Goal: Task Accomplishment & Management: Complete application form

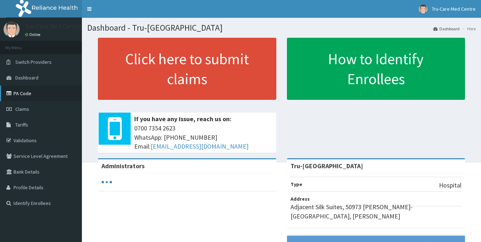
click at [32, 93] on link "PA Code" at bounding box center [41, 93] width 82 height 16
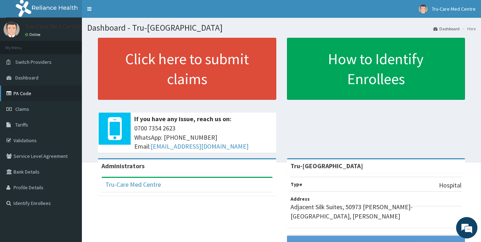
click at [28, 92] on link "PA Code" at bounding box center [41, 93] width 82 height 16
click at [19, 97] on link "PA Code" at bounding box center [41, 93] width 82 height 16
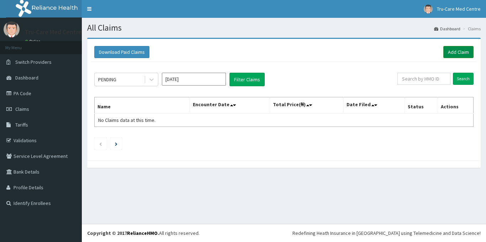
click at [460, 51] on link "Add Claim" at bounding box center [459, 52] width 30 height 12
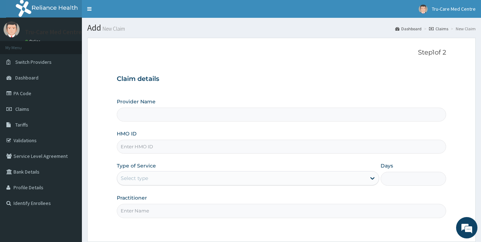
click at [186, 146] on input "HMO ID" at bounding box center [282, 147] width 330 height 14
type input "Tru-Care Medical Centre"
paste input "APH/10005/B"
type input "APH/10005/B"
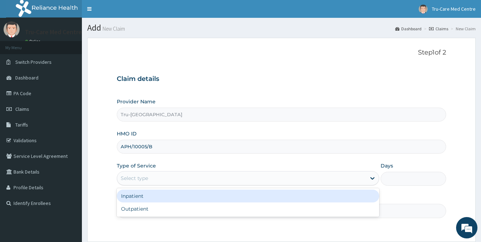
click at [158, 176] on div "Select type" at bounding box center [241, 177] width 249 height 11
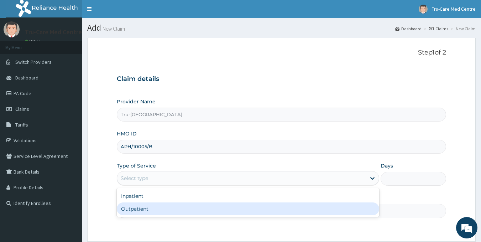
drag, startPoint x: 136, startPoint y: 210, endPoint x: 154, endPoint y: 207, distance: 18.5
click at [136, 210] on div "Outpatient" at bounding box center [248, 208] width 262 height 13
type input "1"
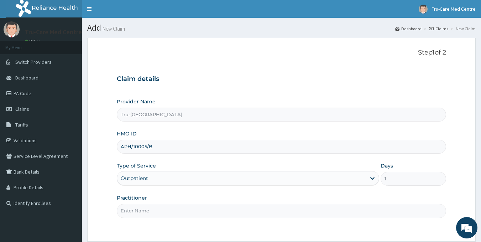
click at [155, 206] on input "Practitioner" at bounding box center [282, 211] width 330 height 14
paste input "UDOGU Ifeanyi"
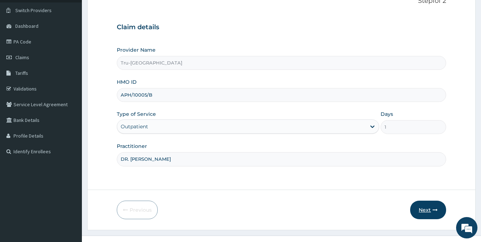
scroll to position [63, 0]
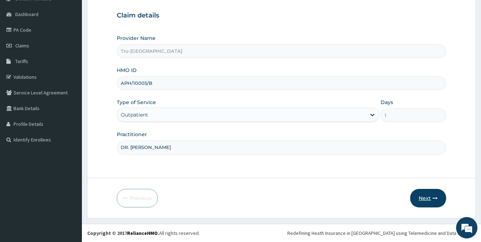
type input "DR. UDOGU Ifeanyi"
click at [422, 199] on button "Next" at bounding box center [428, 198] width 36 height 19
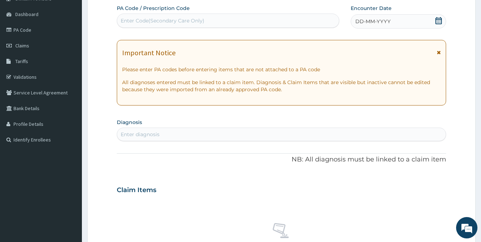
click at [134, 22] on div "Enter Code(Secondary Care Only)" at bounding box center [163, 20] width 84 height 7
paste input "PA/07705C"
type input "PA/07705C"
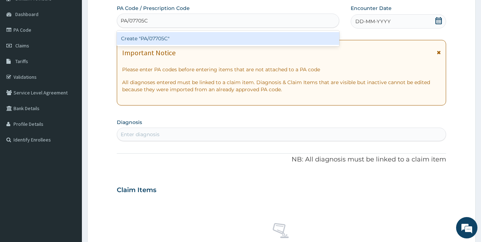
click at [167, 36] on div "Create "PA/07705C"" at bounding box center [228, 38] width 223 height 13
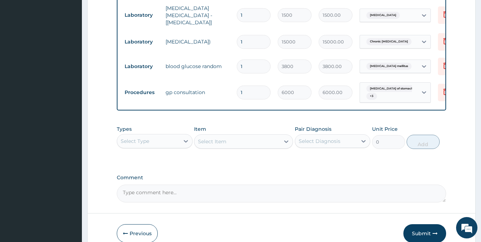
scroll to position [369, 0]
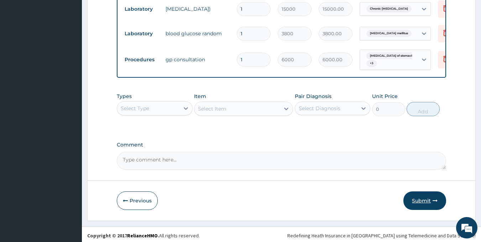
click at [425, 197] on button "Submit" at bounding box center [425, 200] width 43 height 19
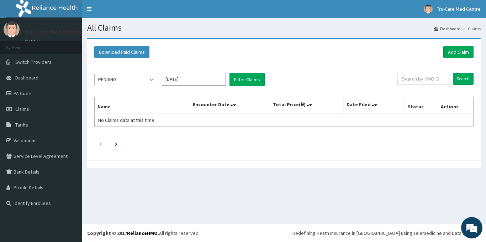
click at [147, 80] on div at bounding box center [151, 79] width 13 height 13
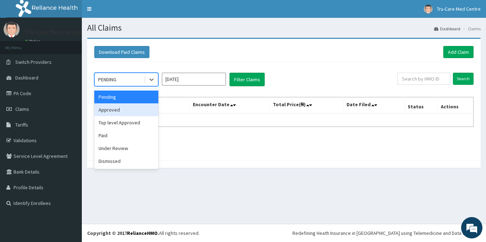
click at [130, 113] on div "Approved" at bounding box center [126, 109] width 64 height 13
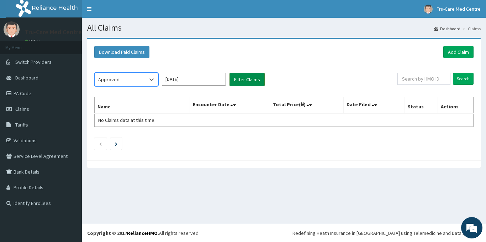
click at [259, 80] on button "Filter Claims" at bounding box center [247, 80] width 35 height 14
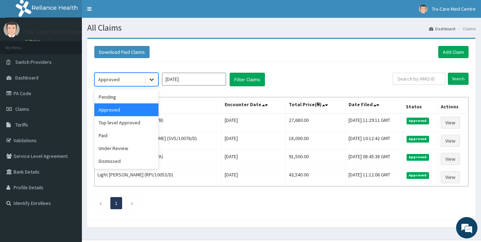
click at [152, 80] on icon at bounding box center [152, 80] width 4 height 2
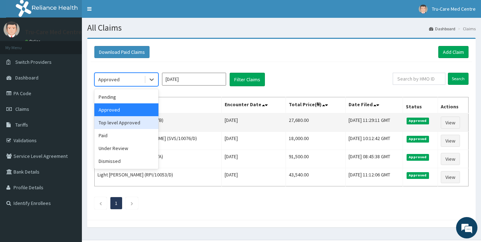
drag, startPoint x: 129, startPoint y: 124, endPoint x: 134, endPoint y: 122, distance: 5.6
click at [129, 124] on div "Top level Approved" at bounding box center [126, 122] width 64 height 13
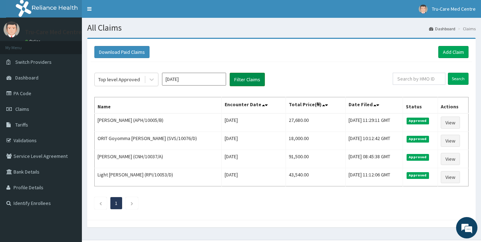
click at [252, 81] on button "Filter Claims" at bounding box center [247, 80] width 35 height 14
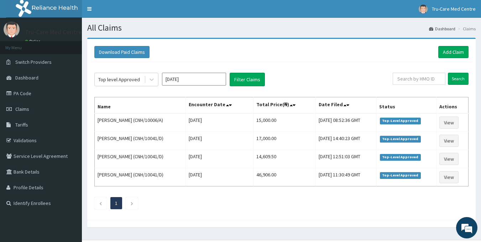
click at [202, 75] on input "[DATE]" at bounding box center [194, 79] width 64 height 13
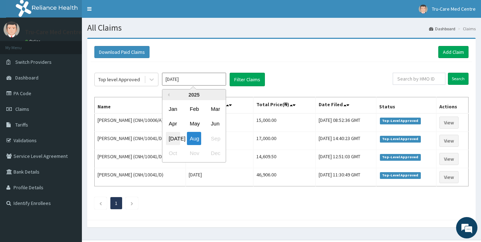
click at [170, 137] on div "[DATE]" at bounding box center [173, 138] width 14 height 13
type input "[DATE]"
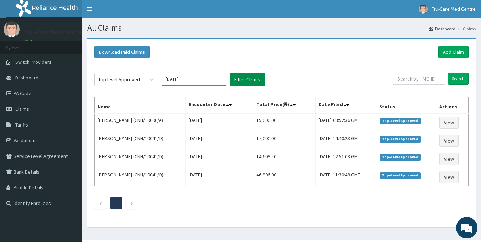
click at [250, 83] on button "Filter Claims" at bounding box center [247, 80] width 35 height 14
